Goal: Task Accomplishment & Management: Manage account settings

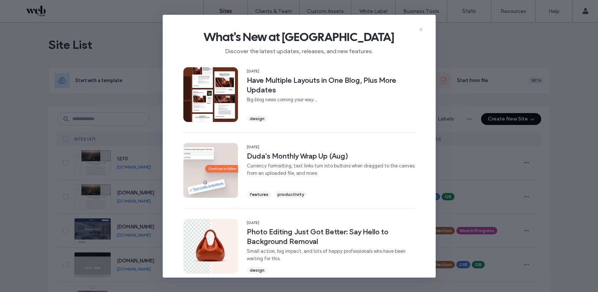
click at [422, 28] on use at bounding box center [420, 29] width 3 height 3
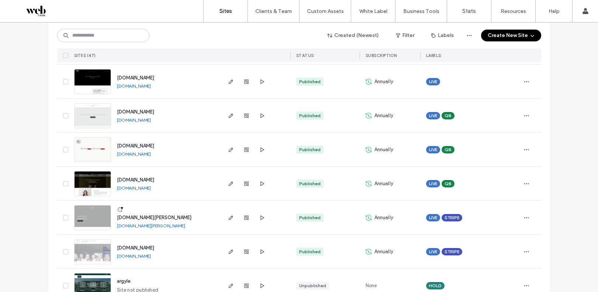
scroll to position [1459, 0]
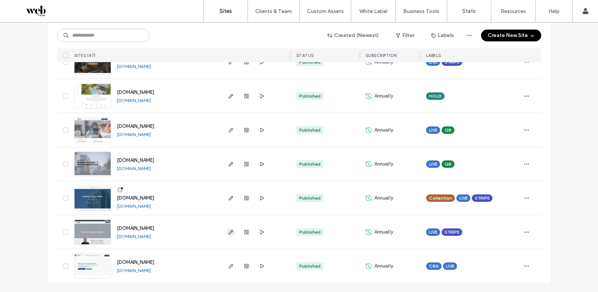
click at [230, 234] on icon "button" at bounding box center [231, 232] width 6 height 6
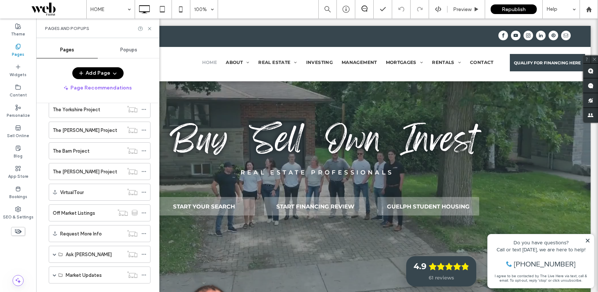
scroll to position [442, 0]
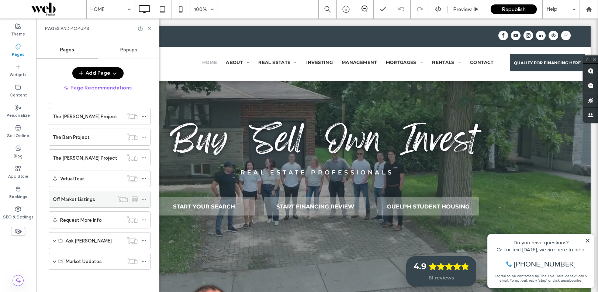
click at [77, 196] on label "Off Market Listings" at bounding box center [74, 199] width 42 height 13
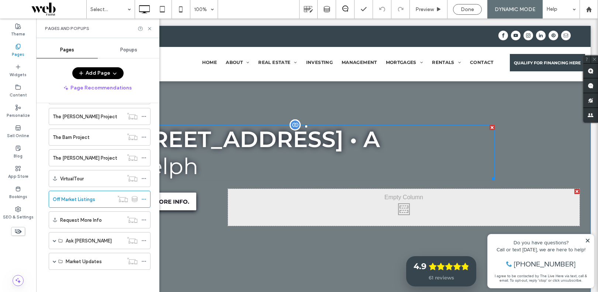
click at [459, 159] on p "Guelph" at bounding box center [306, 165] width 378 height 27
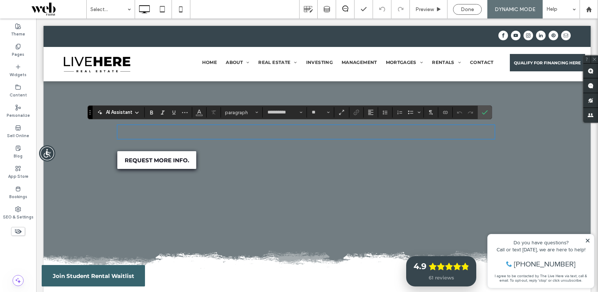
type input "**********"
type input "**"
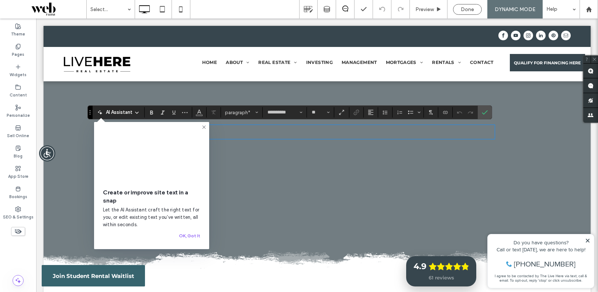
click at [205, 127] on icon at bounding box center [204, 127] width 6 height 6
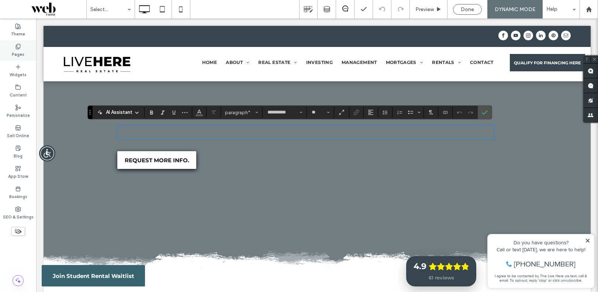
click at [19, 52] on label "Pages" at bounding box center [18, 53] width 13 height 8
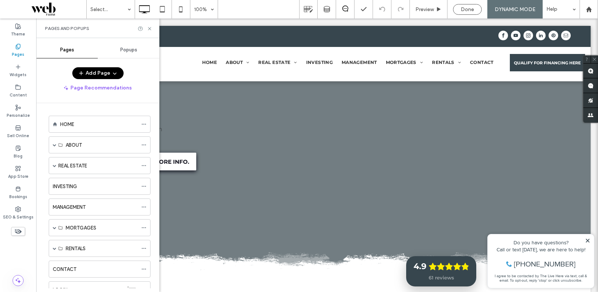
click at [65, 121] on label "HOME" at bounding box center [67, 124] width 14 height 13
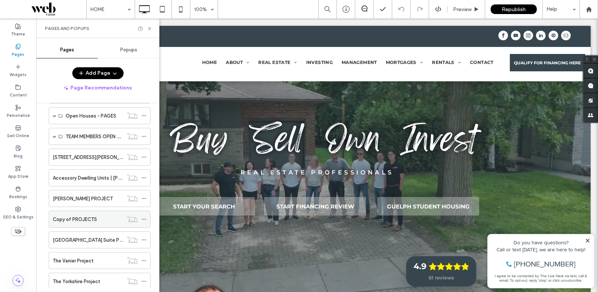
scroll to position [245, 0]
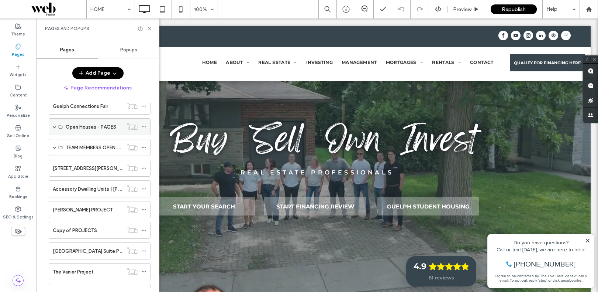
click at [53, 126] on span at bounding box center [55, 127] width 4 height 4
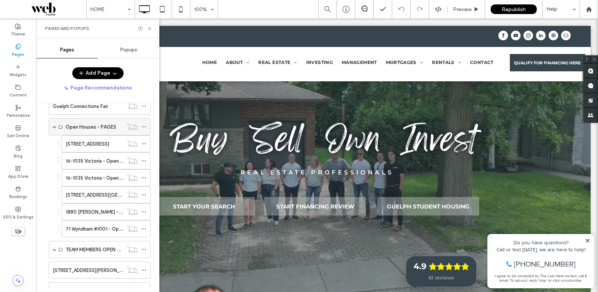
click at [53, 126] on span at bounding box center [55, 127] width 4 height 4
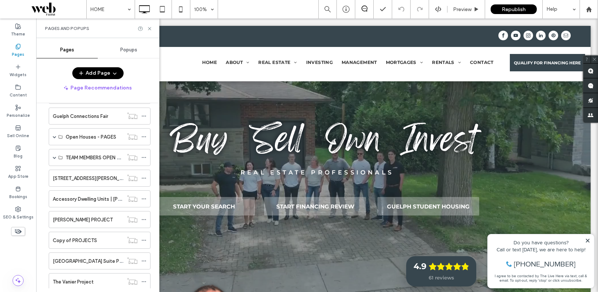
scroll to position [9, 0]
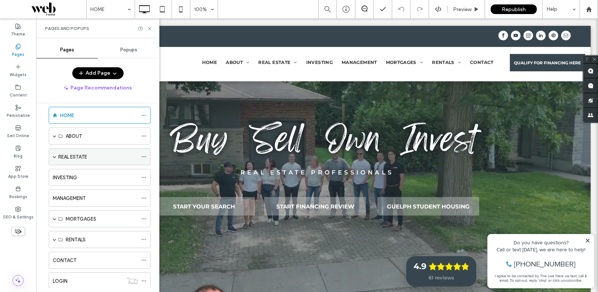
click at [58, 161] on div "REAL ESTATE" at bounding box center [97, 156] width 79 height 16
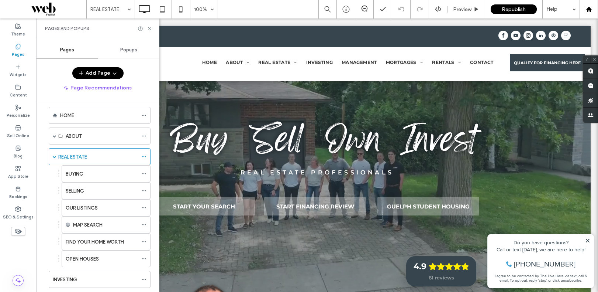
click at [589, 7] on use at bounding box center [589, 9] width 6 height 6
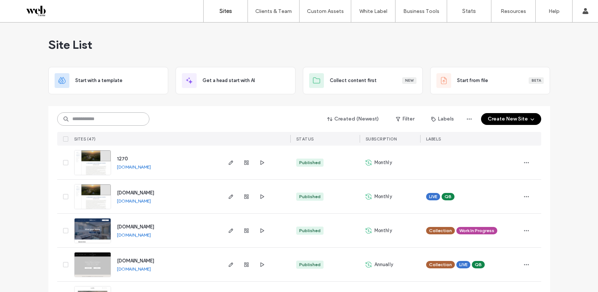
click at [96, 118] on input at bounding box center [103, 118] width 92 height 13
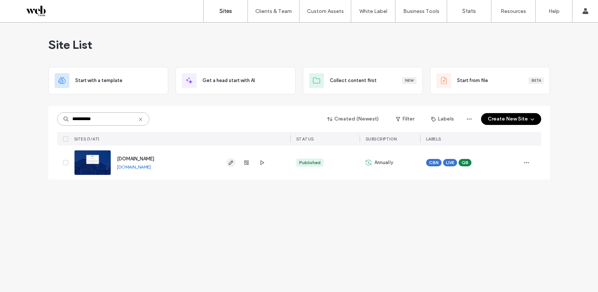
type input "**********"
click at [227, 164] on span "button" at bounding box center [231, 162] width 9 height 9
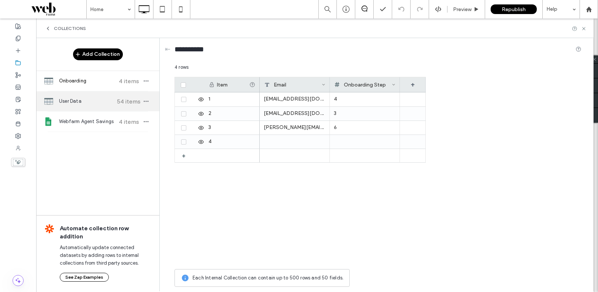
click at [85, 104] on span "User Data" at bounding box center [86, 100] width 55 height 7
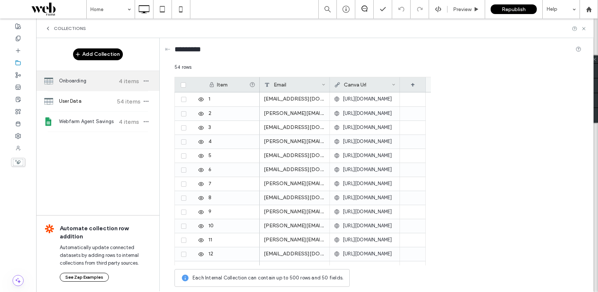
click at [85, 90] on div "Onboarding 4 items" at bounding box center [97, 81] width 123 height 20
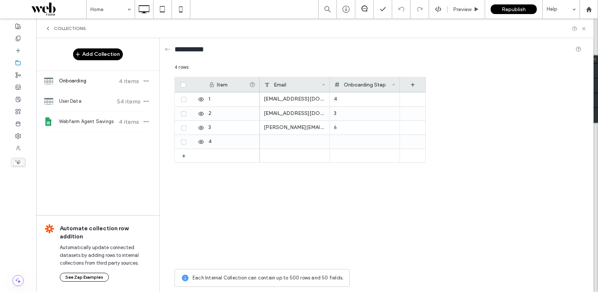
click at [46, 31] on icon at bounding box center [48, 28] width 6 height 6
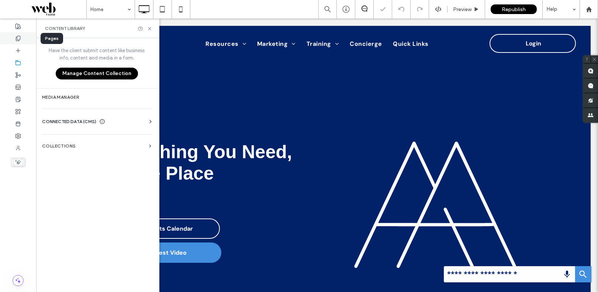
click at [23, 37] on div at bounding box center [18, 38] width 36 height 12
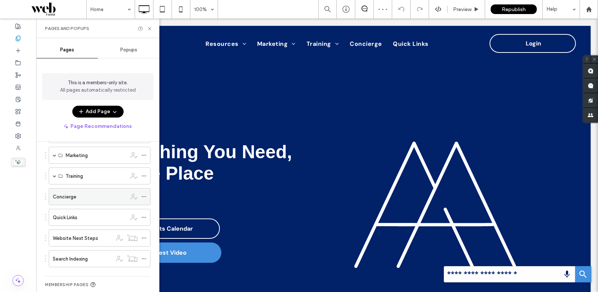
scroll to position [67, 0]
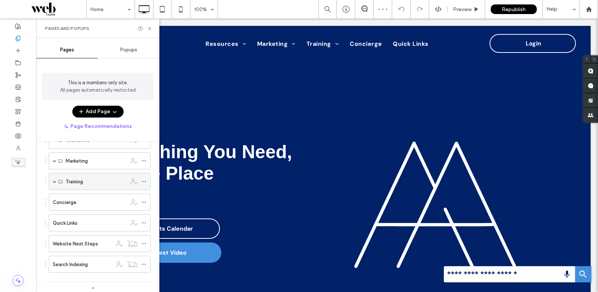
click at [56, 182] on div "Training" at bounding box center [100, 181] width 102 height 17
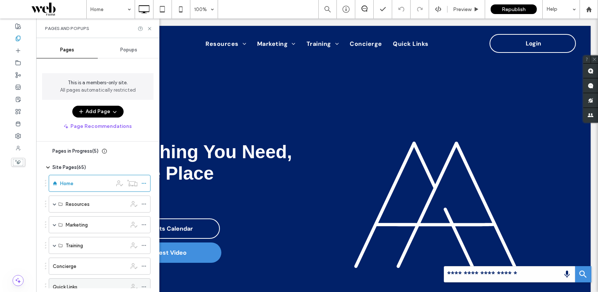
scroll to position [0, 0]
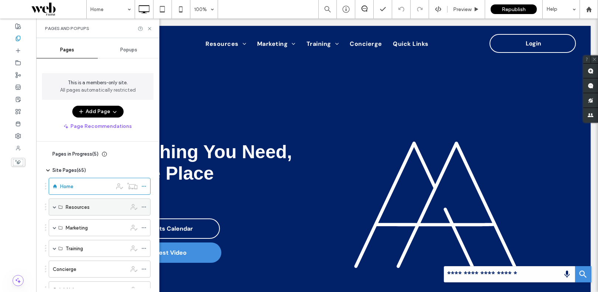
click at [55, 208] on span at bounding box center [55, 207] width 4 height 16
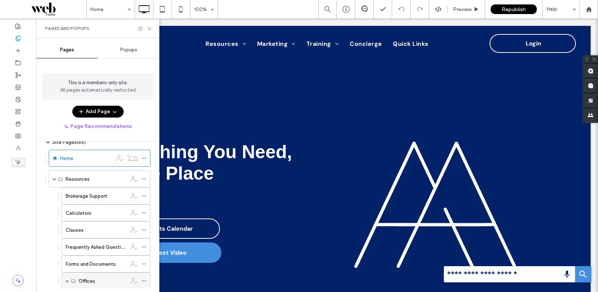
scroll to position [47, 0]
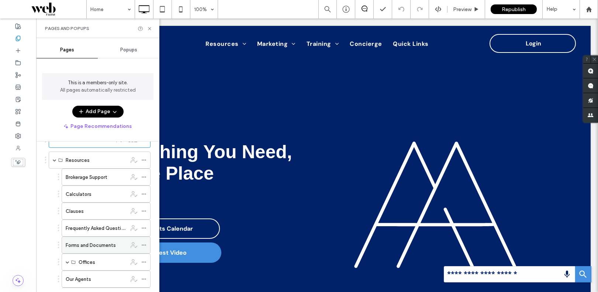
click at [97, 244] on label "Forms and Documents" at bounding box center [91, 244] width 50 height 13
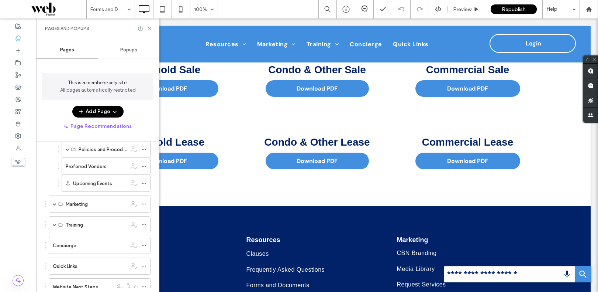
scroll to position [190, 0]
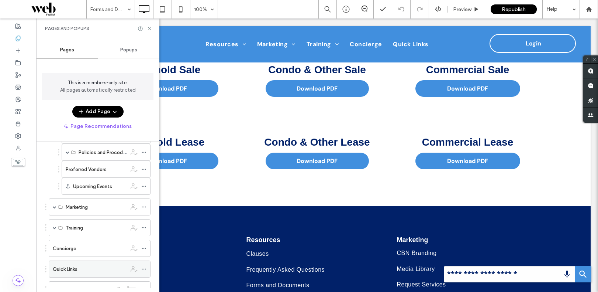
click at [68, 268] on label "Quick Links" at bounding box center [65, 268] width 25 height 13
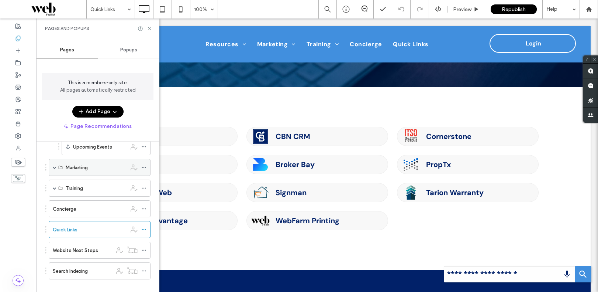
scroll to position [233, 0]
click at [92, 246] on label "Website Next Steps" at bounding box center [75, 247] width 45 height 13
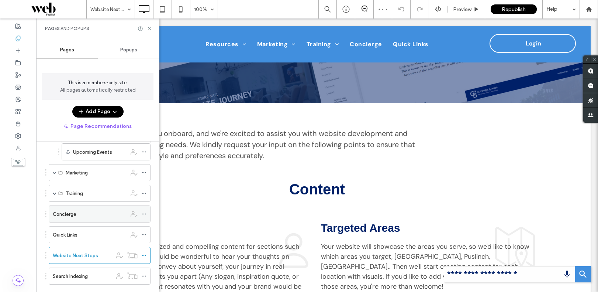
scroll to position [217, 0]
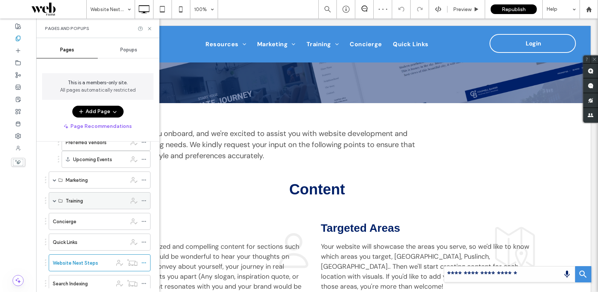
click at [53, 203] on span at bounding box center [55, 200] width 4 height 16
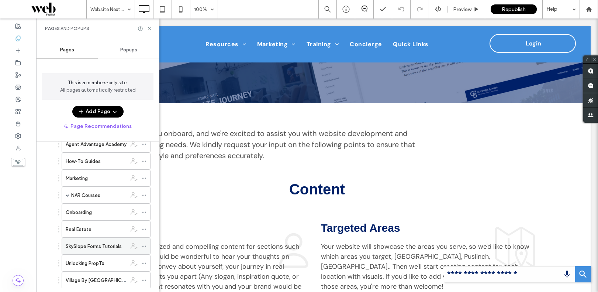
scroll to position [290, 0]
click at [76, 229] on label "Real Estate" at bounding box center [79, 229] width 26 height 13
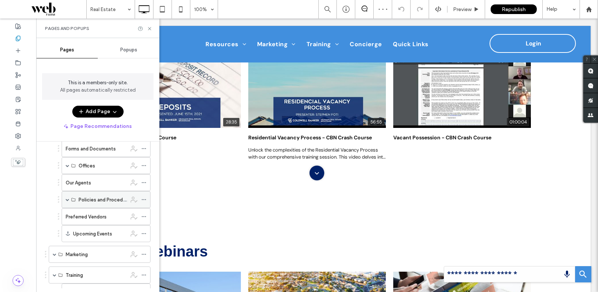
scroll to position [134, 0]
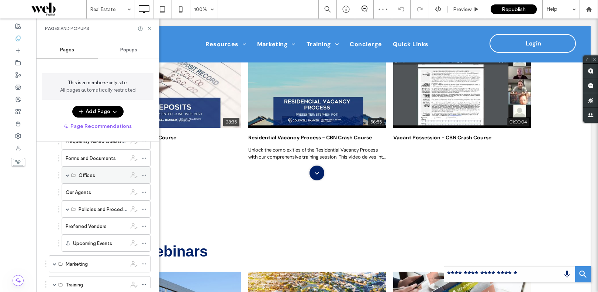
click at [66, 173] on span at bounding box center [68, 175] width 4 height 4
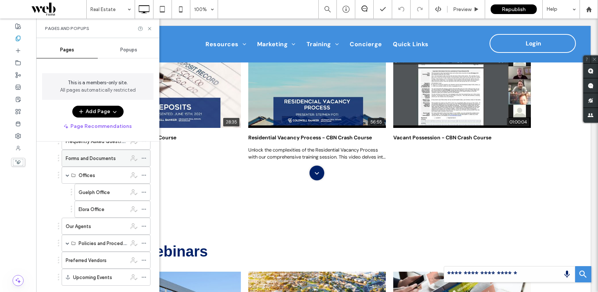
click at [94, 165] on div "Forms and Documents" at bounding box center [96, 158] width 61 height 16
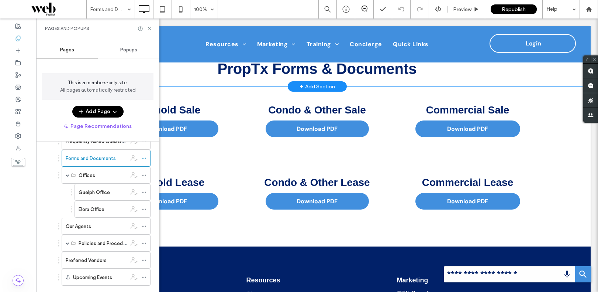
scroll to position [920, 0]
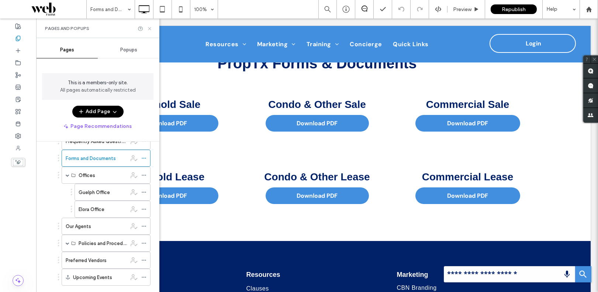
click at [151, 28] on icon at bounding box center [150, 29] width 6 height 6
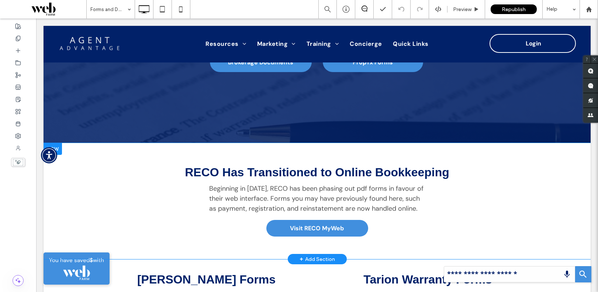
scroll to position [0, 0]
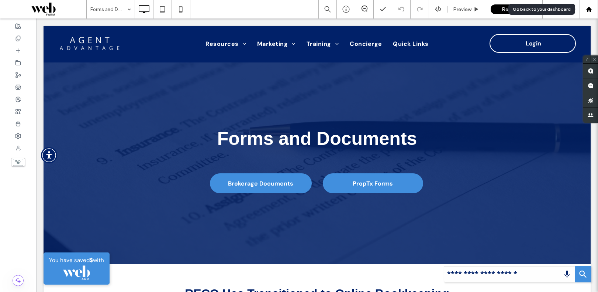
click at [583, 13] on div at bounding box center [589, 9] width 18 height 18
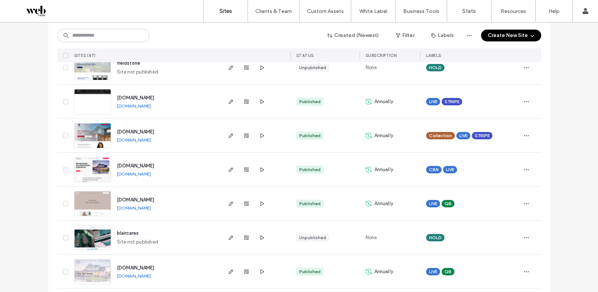
scroll to position [1156, 0]
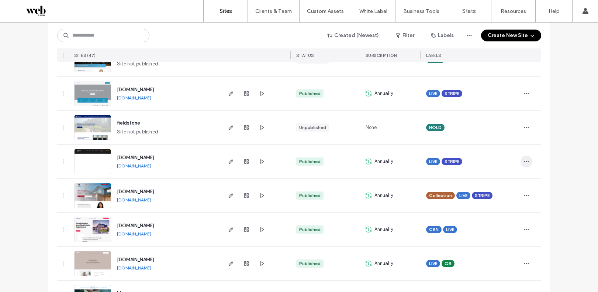
click at [524, 161] on use "button" at bounding box center [526, 161] width 5 height 1
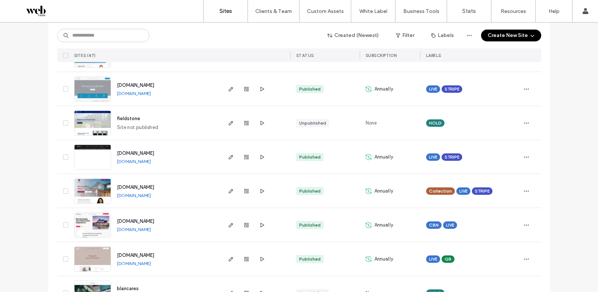
scroll to position [1132, 0]
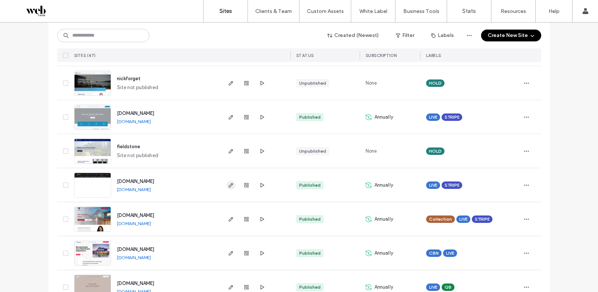
click at [230, 184] on icon "button" at bounding box center [231, 185] width 6 height 6
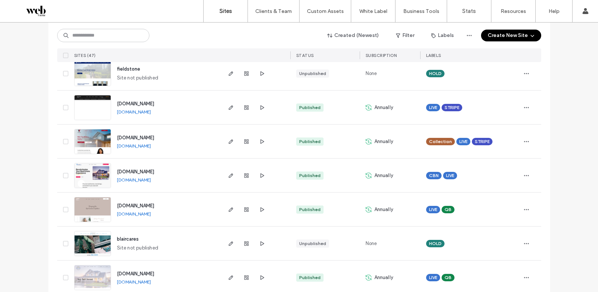
scroll to position [1459, 0]
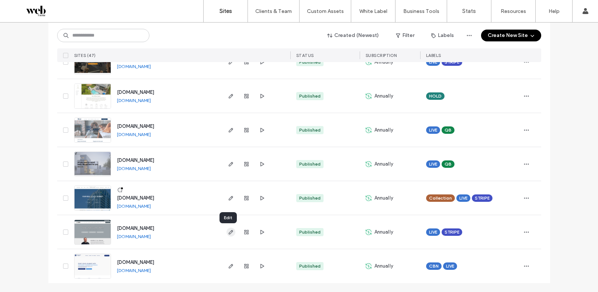
click at [228, 233] on icon "button" at bounding box center [231, 232] width 6 height 6
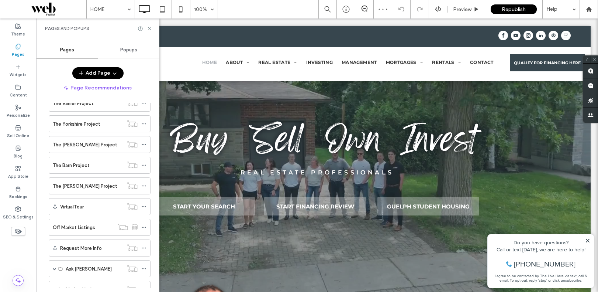
scroll to position [442, 0]
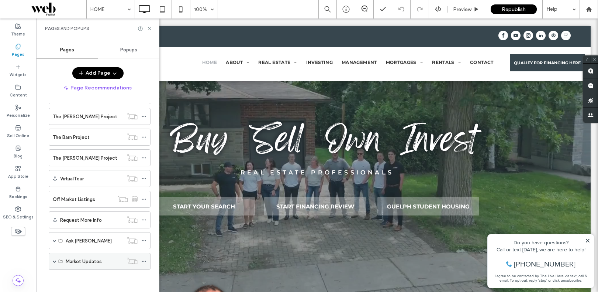
click at [59, 261] on use at bounding box center [61, 260] width 4 height 3
click at [53, 263] on span at bounding box center [55, 261] width 4 height 16
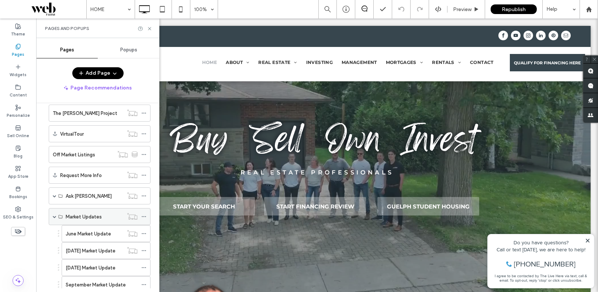
scroll to position [510, 0]
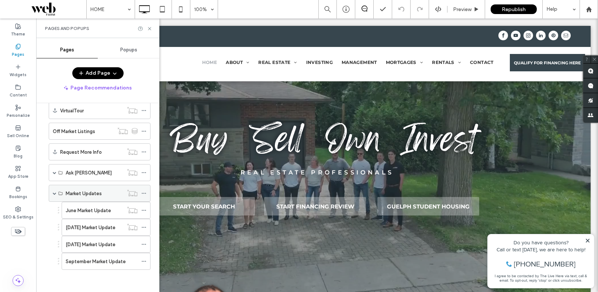
click at [54, 190] on span at bounding box center [55, 193] width 4 height 16
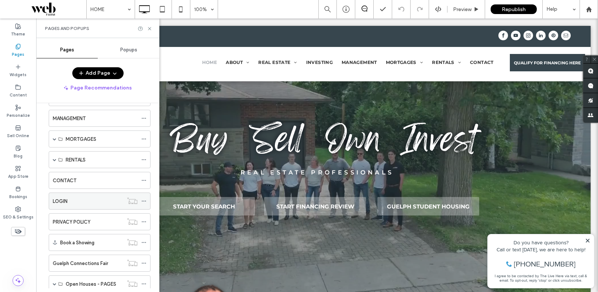
scroll to position [53, 0]
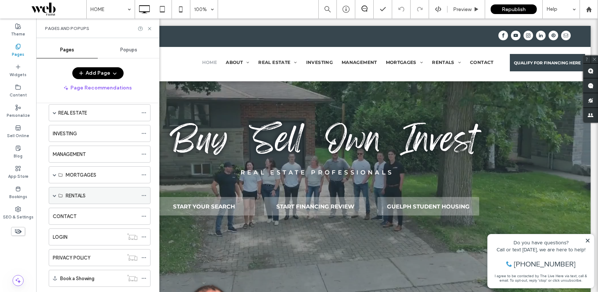
click at [57, 195] on div "RENTALS" at bounding box center [100, 195] width 102 height 17
click at [54, 196] on span at bounding box center [55, 195] width 4 height 4
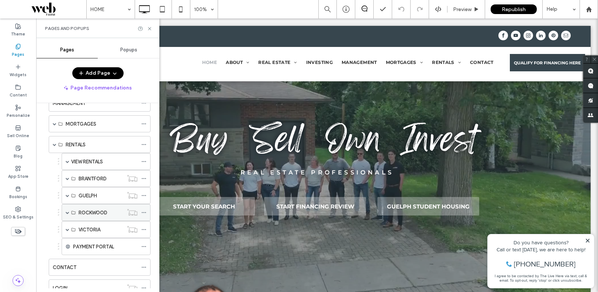
scroll to position [94, 0]
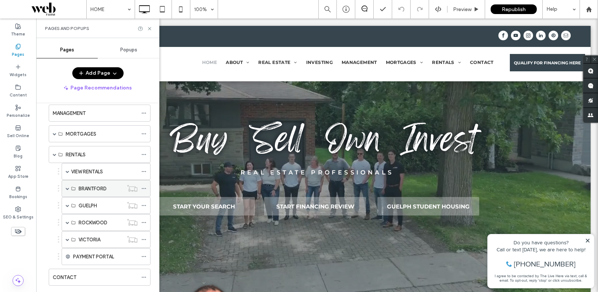
click at [67, 188] on span at bounding box center [68, 188] width 4 height 4
click at [67, 189] on span at bounding box center [68, 188] width 4 height 4
click at [64, 206] on div "GUELPH" at bounding box center [106, 205] width 89 height 17
click at [66, 206] on span at bounding box center [68, 205] width 4 height 4
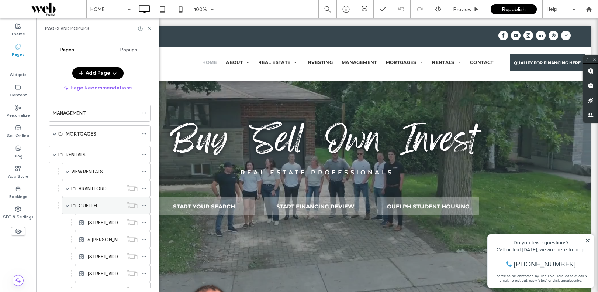
click at [66, 206] on span at bounding box center [68, 205] width 4 height 4
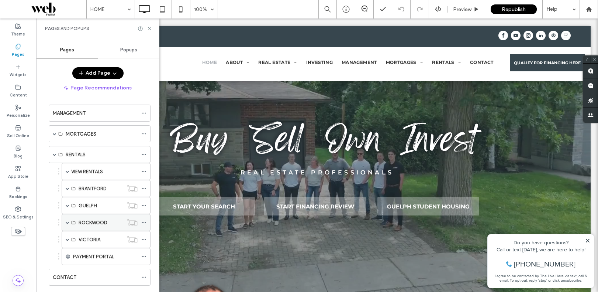
click at [67, 221] on span at bounding box center [68, 222] width 4 height 4
click at [103, 242] on label "159 MAIN ST 1" at bounding box center [109, 239] width 44 height 13
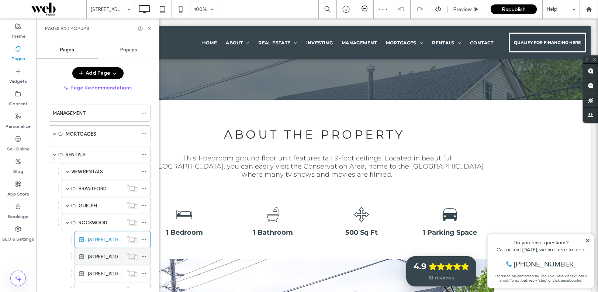
click at [120, 260] on div "159 MAIN ST 2" at bounding box center [105, 256] width 36 height 16
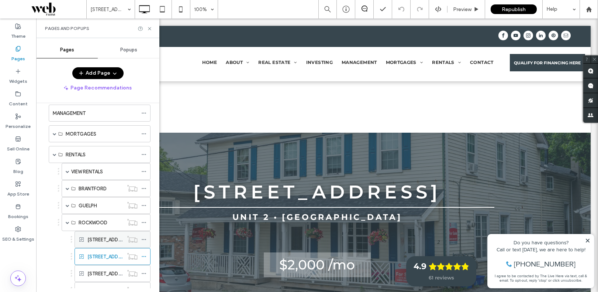
click at [91, 234] on div "159 MAIN ST 1" at bounding box center [105, 239] width 36 height 16
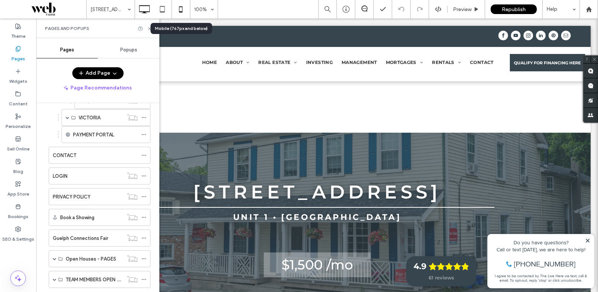
click at [180, 9] on icon at bounding box center [180, 9] width 15 height 15
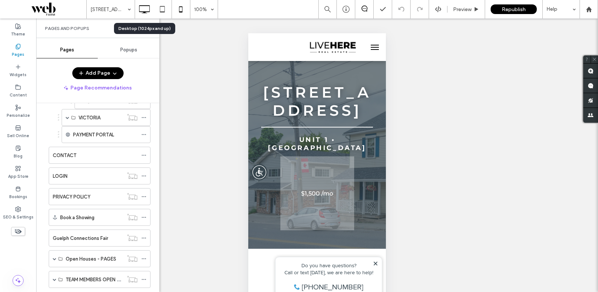
click at [144, 12] on use at bounding box center [144, 9] width 11 height 8
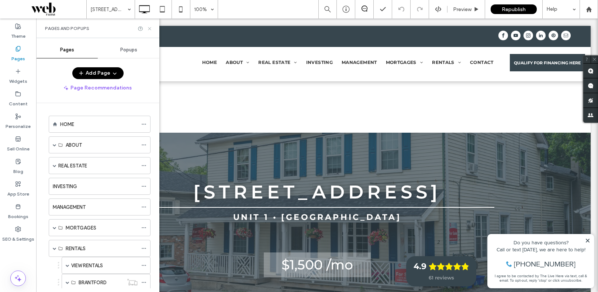
click at [147, 26] on icon at bounding box center [150, 29] width 6 height 6
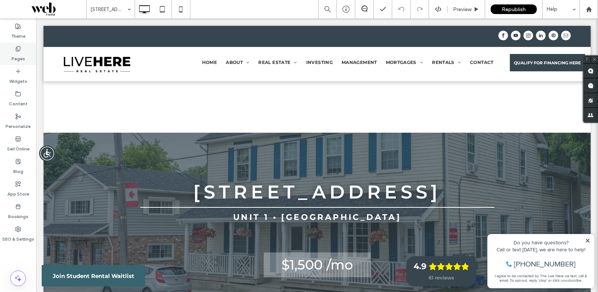
drag, startPoint x: 16, startPoint y: 48, endPoint x: 130, endPoint y: 207, distance: 196.3
click at [16, 48] on icon at bounding box center [18, 49] width 6 height 6
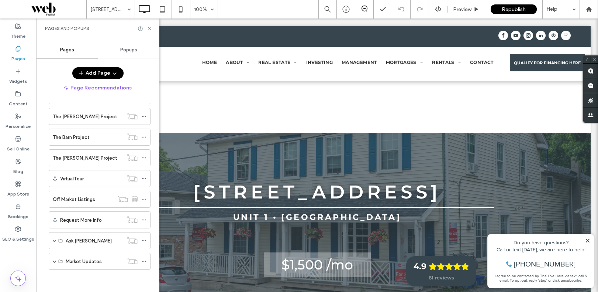
scroll to position [682, 0]
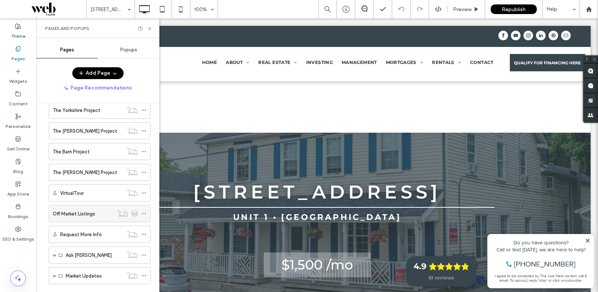
click at [78, 211] on label "Off Market Listings" at bounding box center [74, 213] width 42 height 13
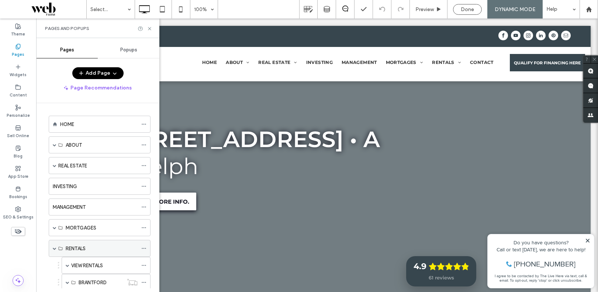
click at [55, 249] on span at bounding box center [55, 248] width 4 height 4
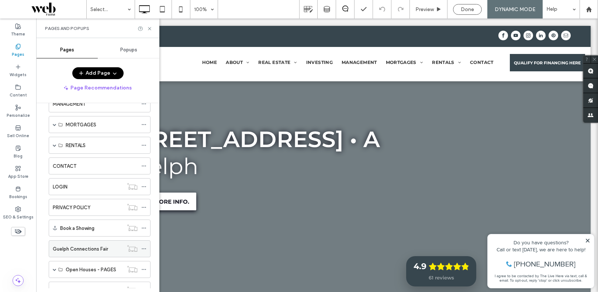
scroll to position [112, 0]
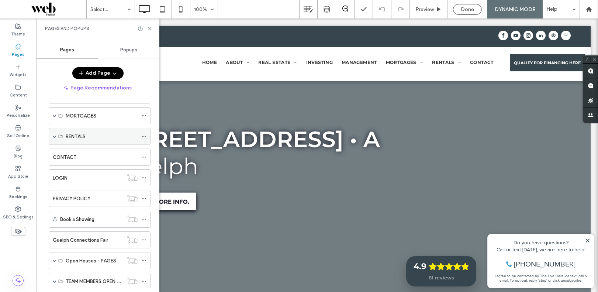
click at [51, 135] on div "RENTALS" at bounding box center [100, 136] width 102 height 17
click at [54, 138] on span at bounding box center [55, 136] width 4 height 16
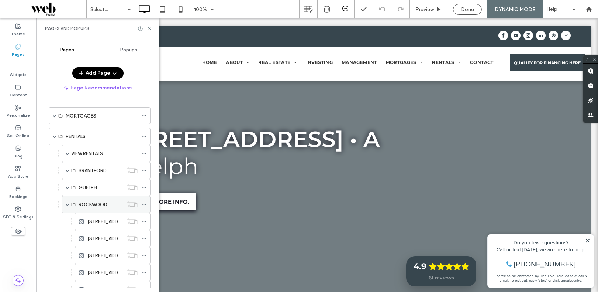
click at [66, 205] on span at bounding box center [68, 204] width 4 height 4
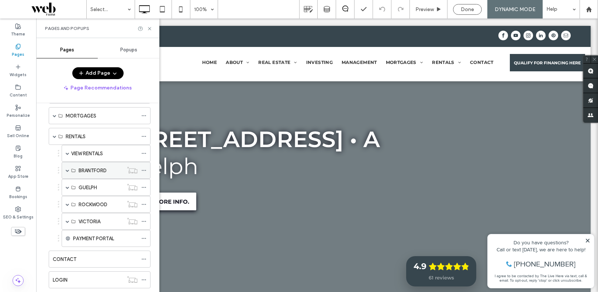
click at [69, 170] on div "BRANTFORD" at bounding box center [106, 170] width 89 height 17
click at [66, 168] on span at bounding box center [68, 170] width 4 height 4
click at [69, 172] on span at bounding box center [68, 170] width 4 height 16
click at [66, 189] on span at bounding box center [68, 187] width 4 height 16
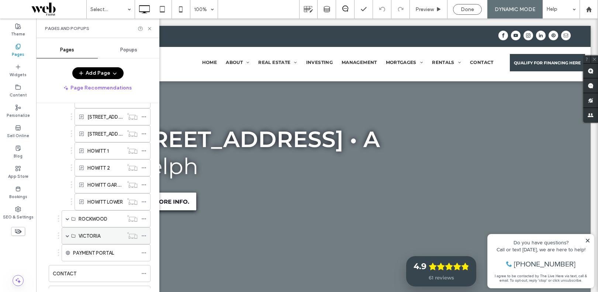
scroll to position [406, 0]
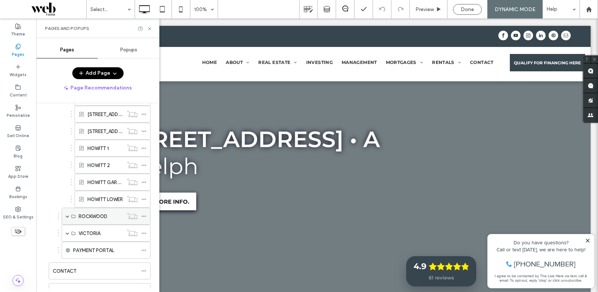
click at [68, 218] on span at bounding box center [68, 216] width 4 height 16
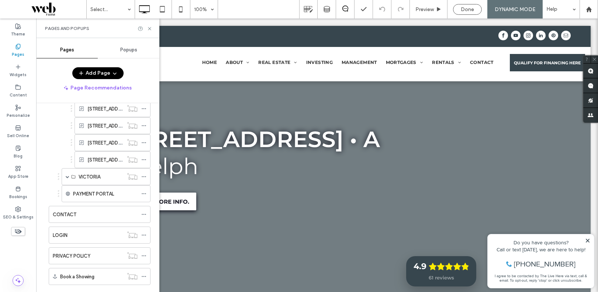
scroll to position [580, 0]
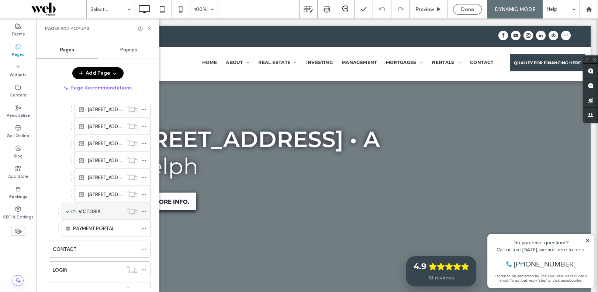
click at [68, 212] on span at bounding box center [68, 211] width 4 height 4
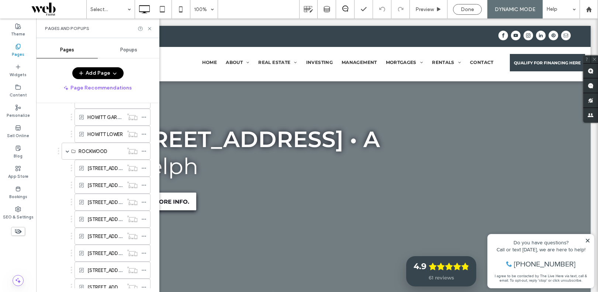
scroll to position [400, 0]
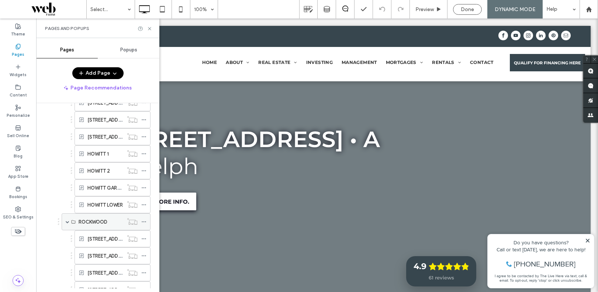
click at [66, 222] on span at bounding box center [68, 222] width 4 height 4
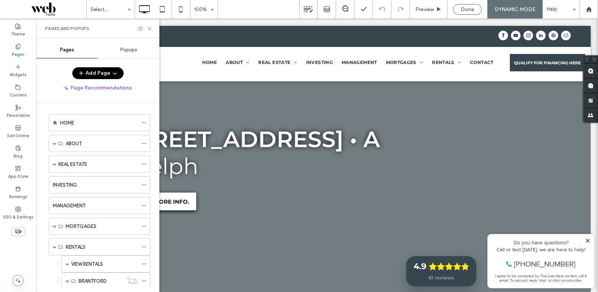
scroll to position [0, 0]
click at [76, 264] on label "VIEW RENTALS" at bounding box center [87, 265] width 32 height 13
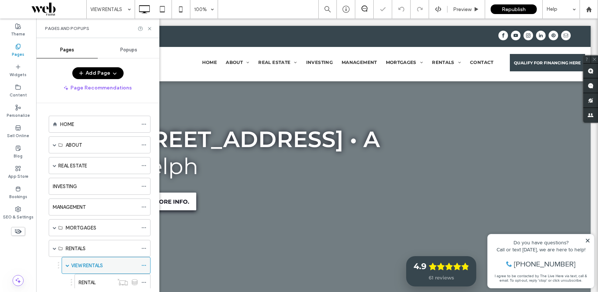
scroll to position [58, 0]
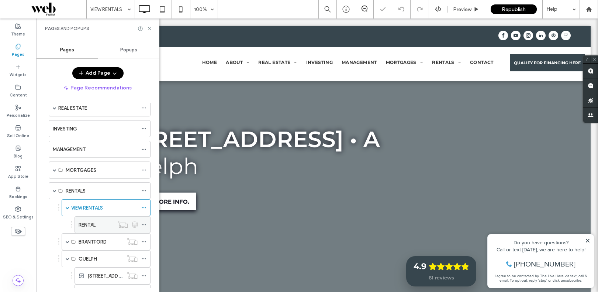
click at [104, 221] on div "RENTAL" at bounding box center [96, 225] width 35 height 8
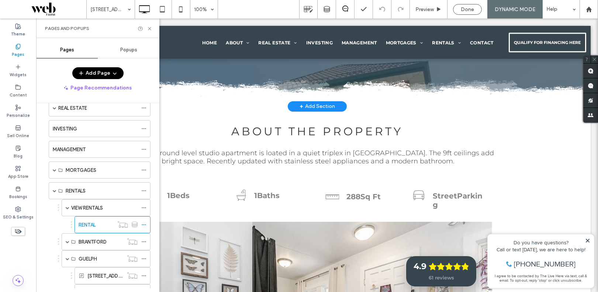
scroll to position [616, 0]
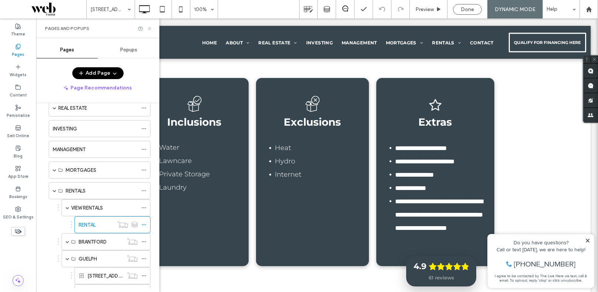
click at [151, 27] on icon at bounding box center [150, 29] width 6 height 6
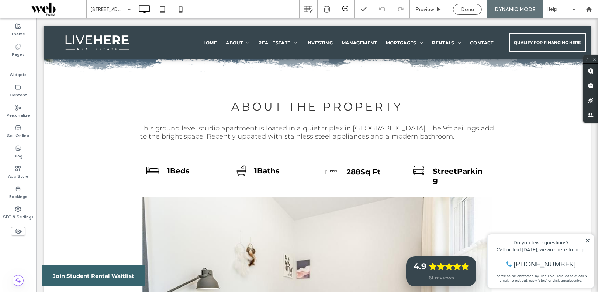
scroll to position [0, 0]
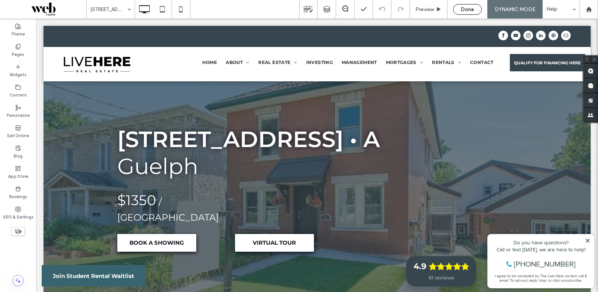
click at [456, 10] on div "Done" at bounding box center [468, 9] width 28 height 6
click at [586, 9] on icon at bounding box center [589, 9] width 6 height 6
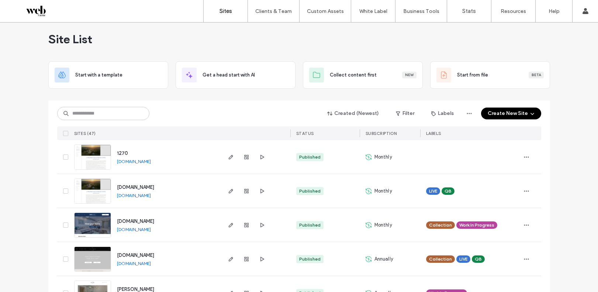
scroll to position [224, 0]
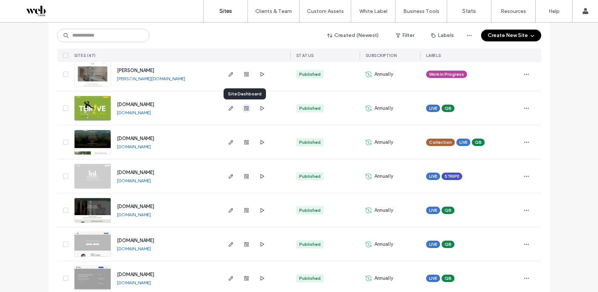
click at [245, 111] on icon "button" at bounding box center [247, 108] width 6 height 6
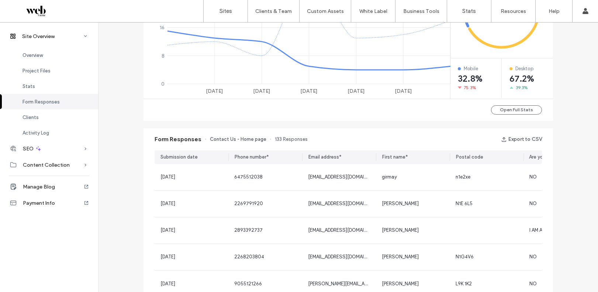
scroll to position [221, 0]
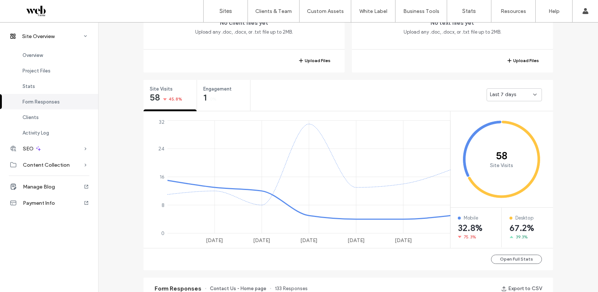
click at [490, 96] on span "Last 7 days" at bounding box center [503, 94] width 27 height 7
click at [504, 133] on span "Last 30 days" at bounding box center [503, 133] width 30 height 7
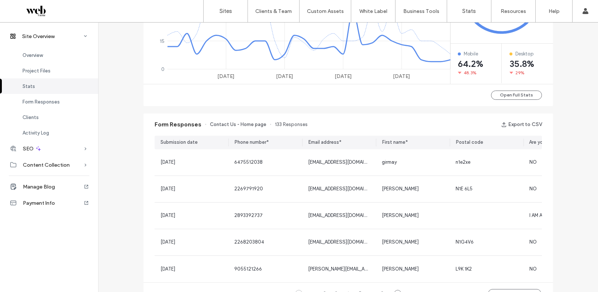
scroll to position [6, 0]
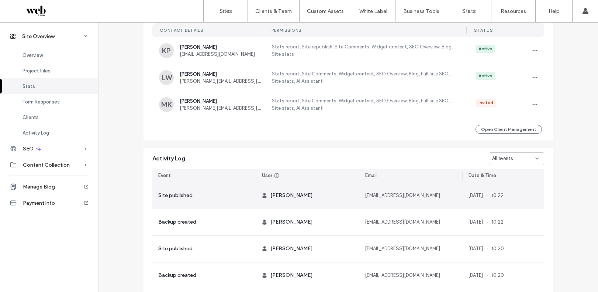
scroll to position [239, 0]
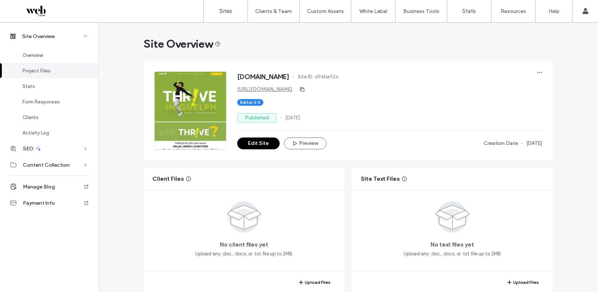
click at [254, 89] on link "[URL][DOMAIN_NAME]" at bounding box center [264, 89] width 55 height 6
